Goal: Task Accomplishment & Management: Manage account settings

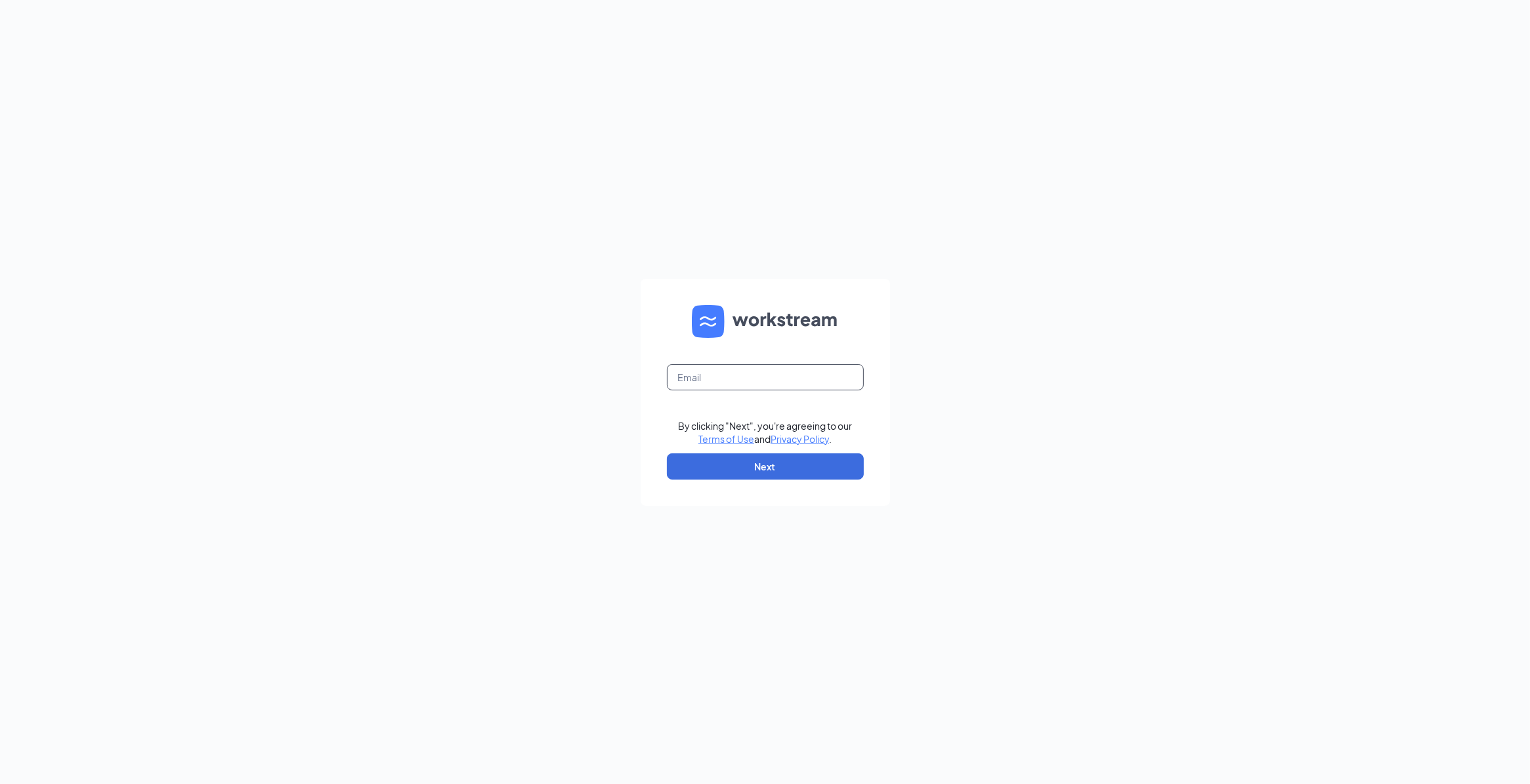
click at [739, 387] on input "text" at bounding box center [765, 377] width 197 height 26
type input "store1248@melanbo.net"
click at [739, 466] on button "Next" at bounding box center [765, 467] width 197 height 26
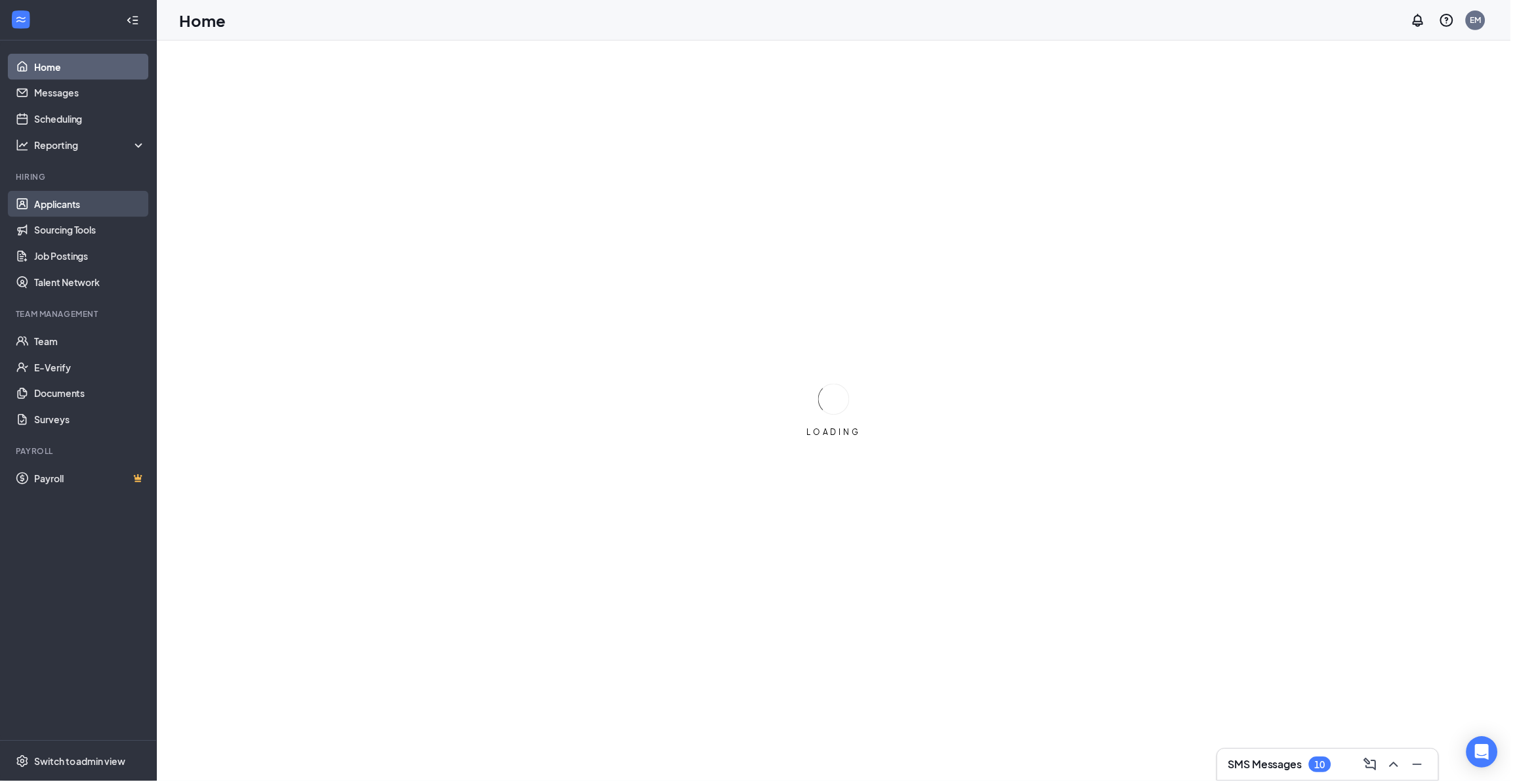
click at [86, 206] on link "Applicants" at bounding box center [89, 205] width 112 height 26
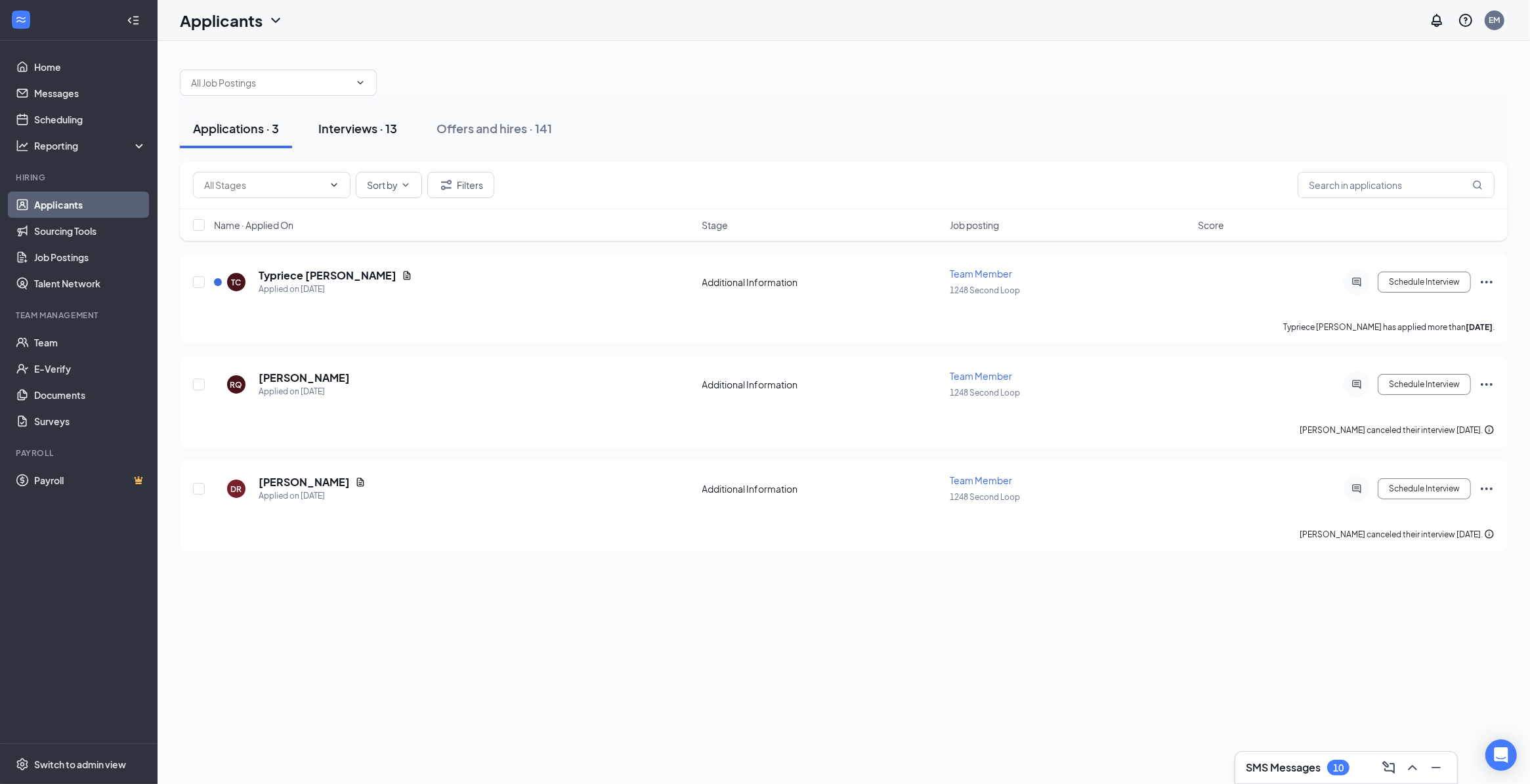
click at [356, 131] on div "Interviews · 13" at bounding box center [358, 128] width 79 height 16
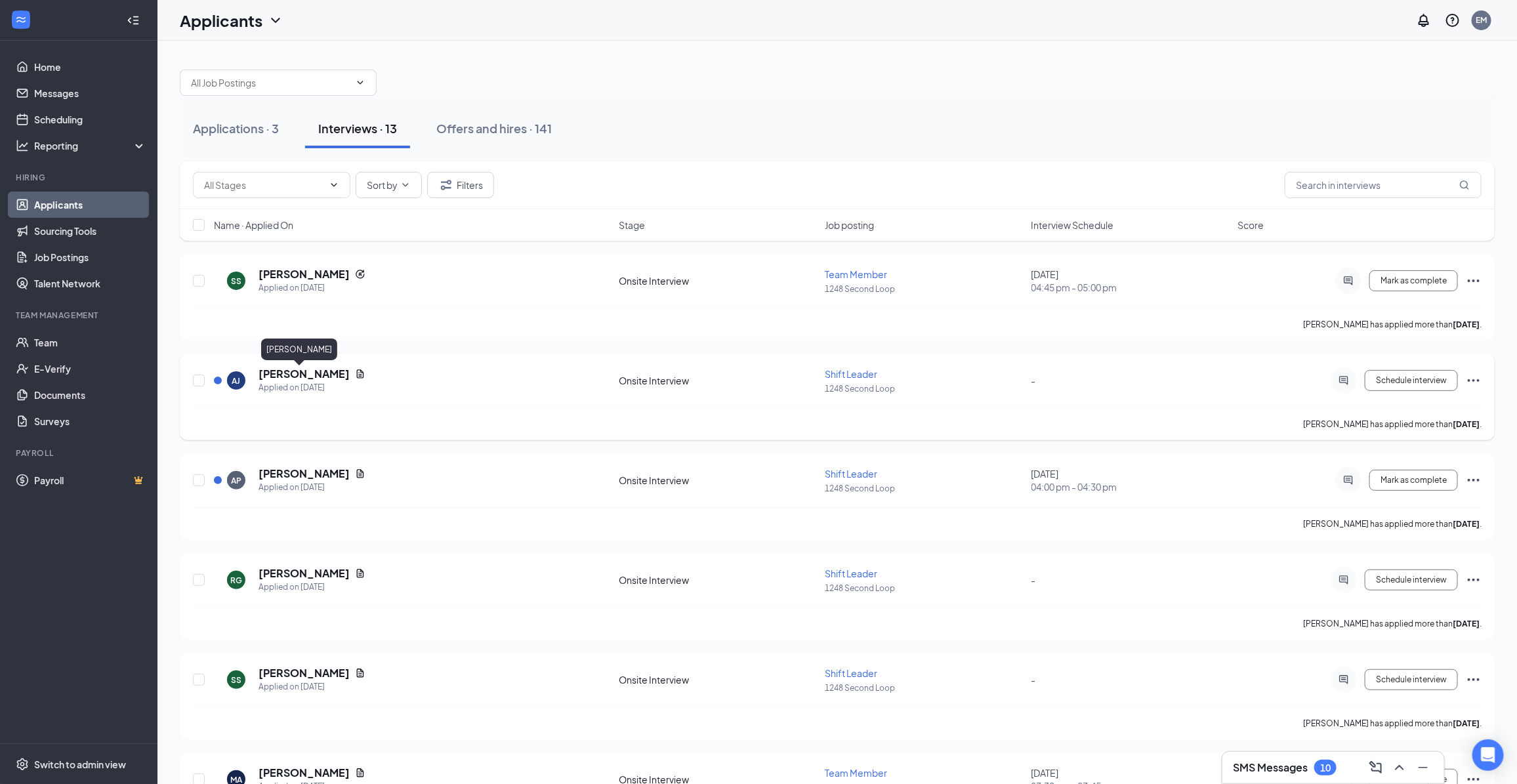
click at [283, 373] on h5 "[PERSON_NAME]" at bounding box center [303, 374] width 91 height 14
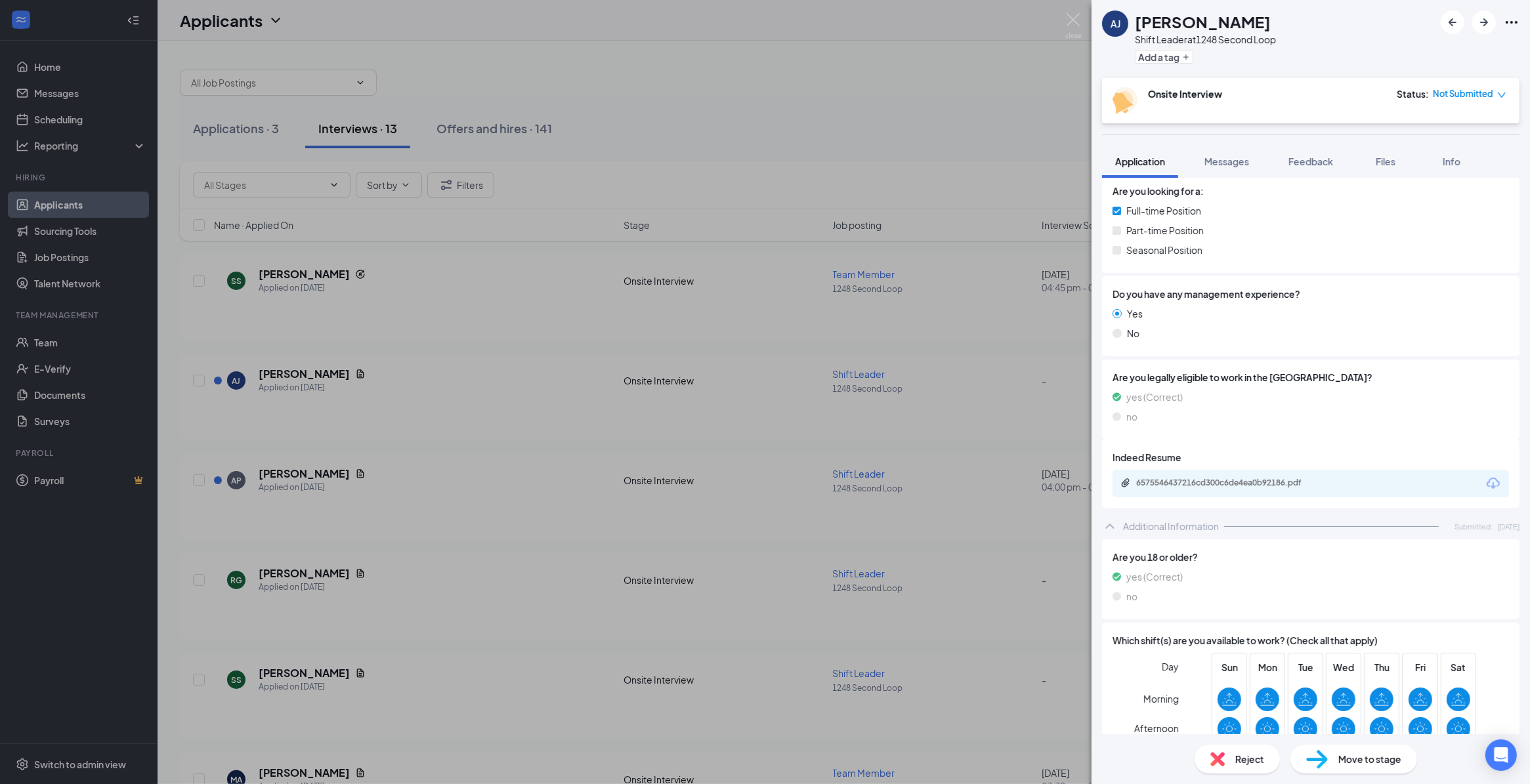
scroll to position [261, 0]
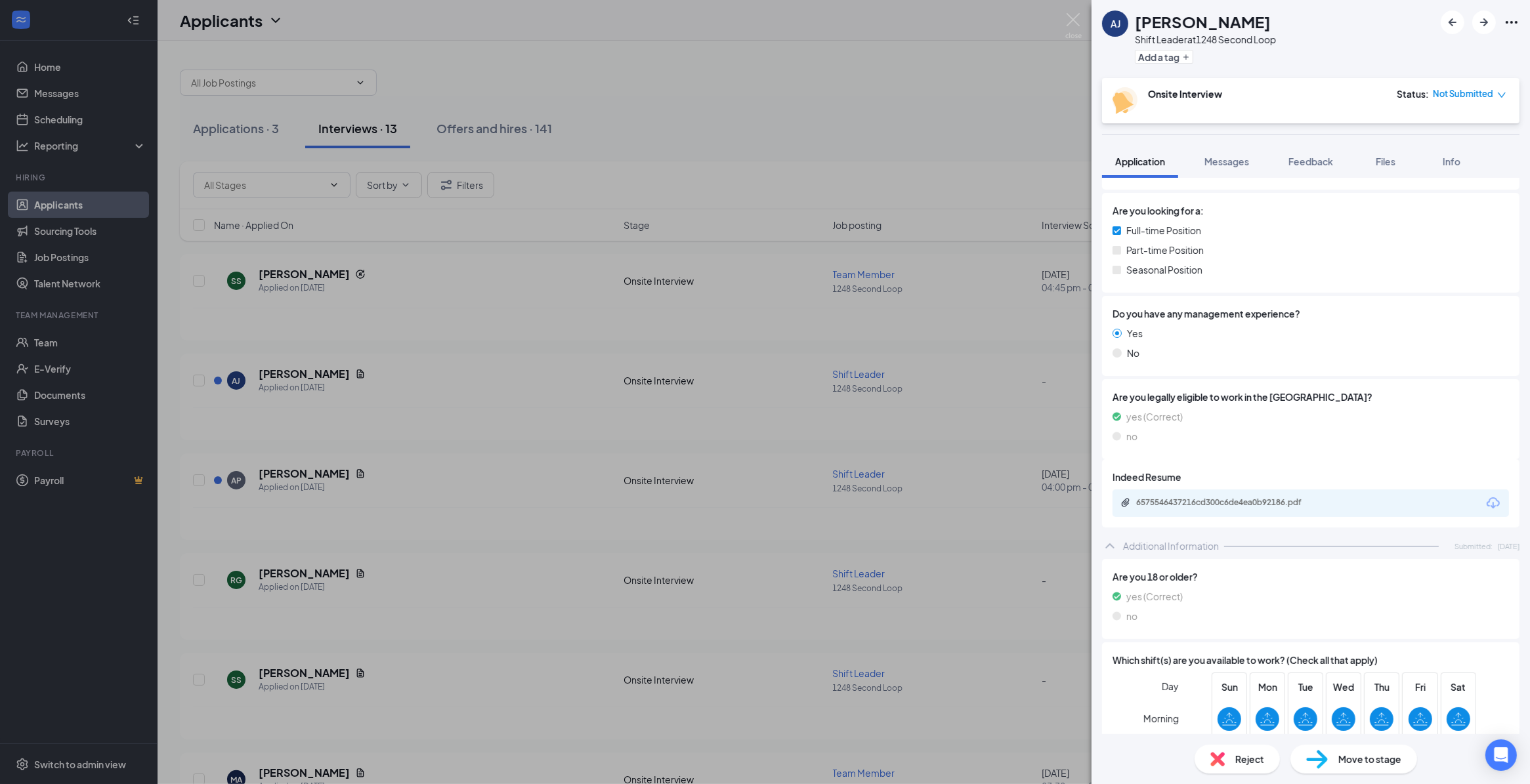
click at [1297, 511] on div "6575546437216cd300c6de4ea0b92186.pdf" at bounding box center [1310, 502] width 396 height 27
click at [1258, 498] on div "6575546437216cd300c6de4ea0b92186.pdf" at bounding box center [1228, 502] width 184 height 10
